Goal: Find specific page/section: Find specific page/section

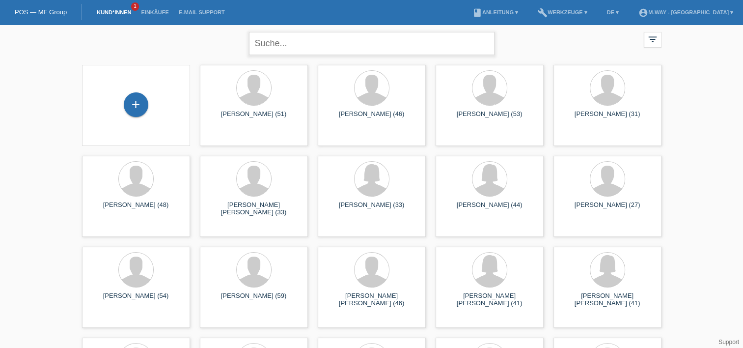
click at [397, 49] on input "text" at bounding box center [372, 43] width 246 height 23
type input "verga"
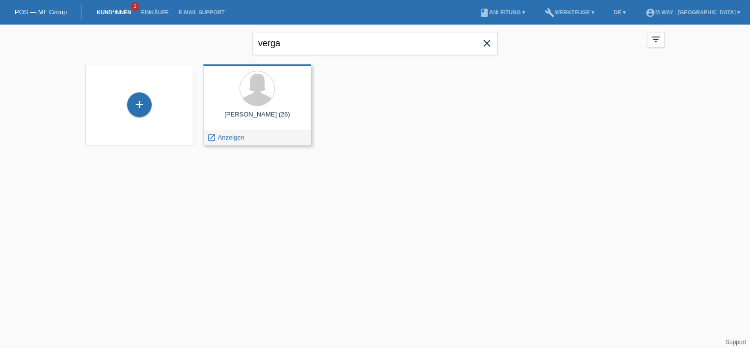
click at [275, 114] on div "[PERSON_NAME] (26)" at bounding box center [257, 118] width 92 height 16
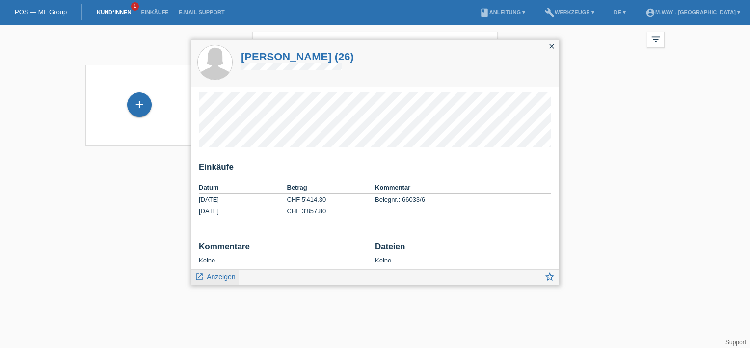
click at [197, 277] on icon "launch" at bounding box center [199, 276] width 9 height 9
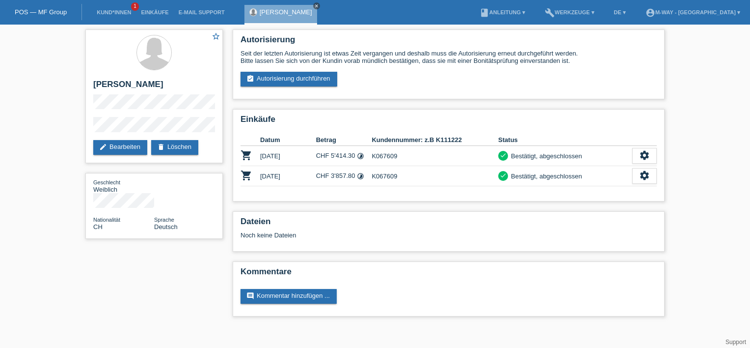
click at [314, 4] on icon "close" at bounding box center [316, 5] width 5 height 5
